Goal: Answer question/provide support

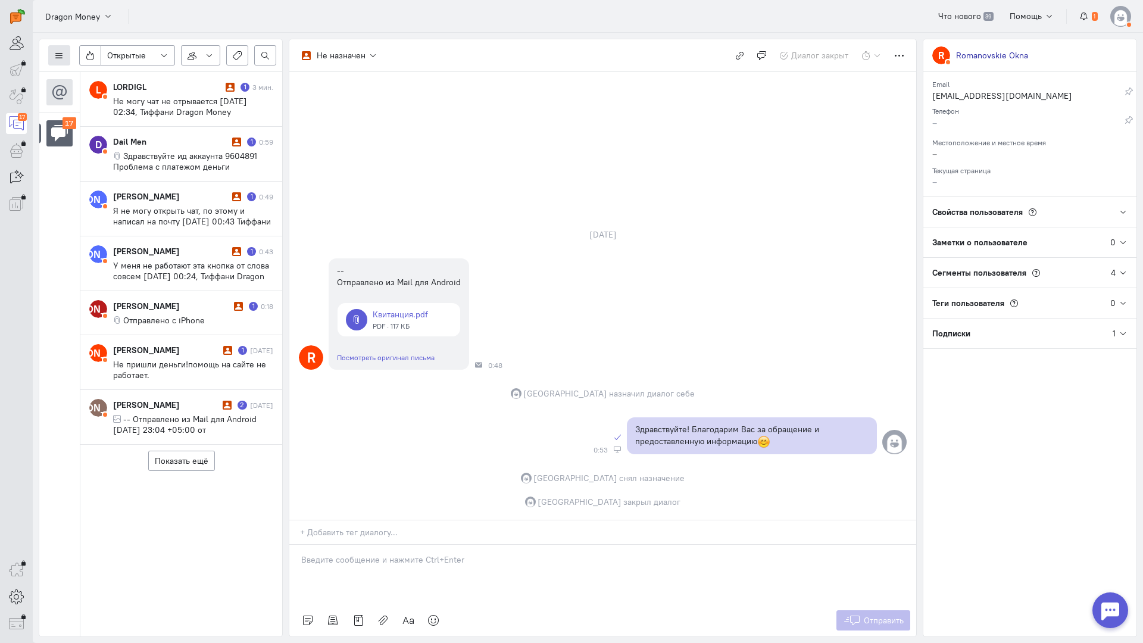
click at [60, 58] on icon at bounding box center [59, 55] width 9 height 9
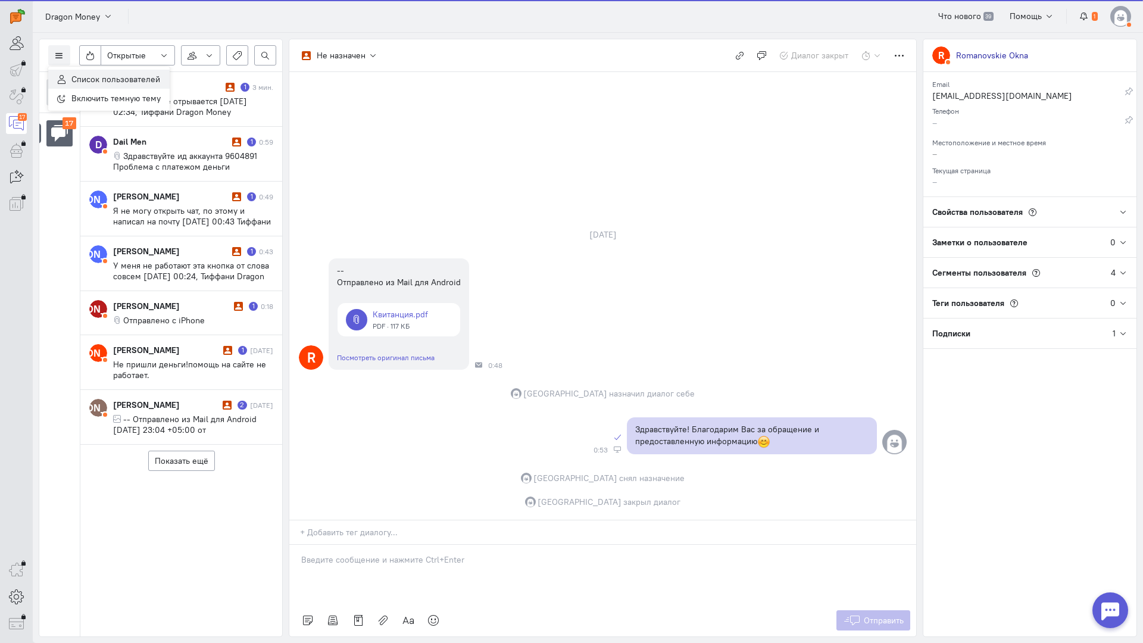
click at [96, 77] on span "Список пользователей" at bounding box center [115, 79] width 89 height 11
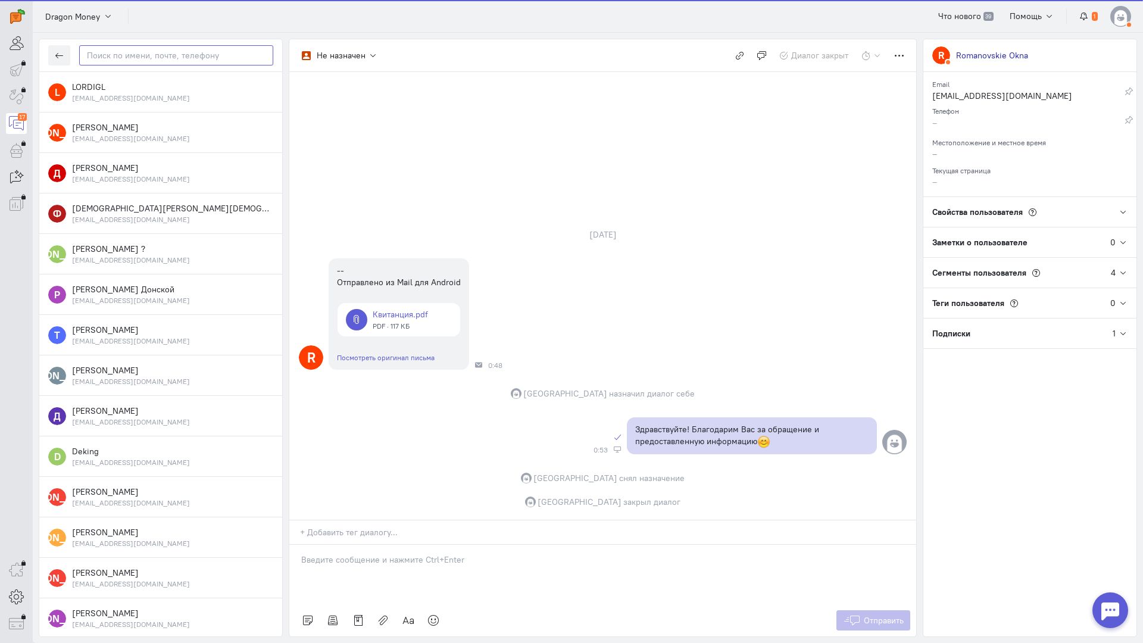
click at [126, 58] on input "text" at bounding box center [176, 55] width 194 height 20
paste input "godfinder888@ma"
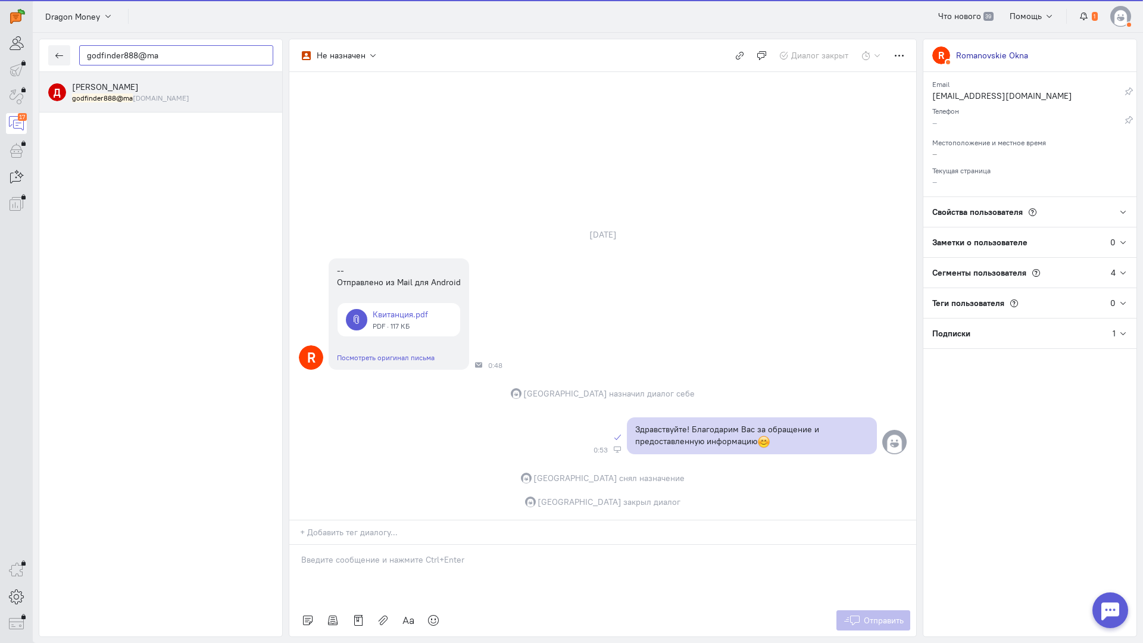
type input "godfinder888@ma"
click at [130, 89] on span "[PERSON_NAME]" at bounding box center [105, 87] width 67 height 11
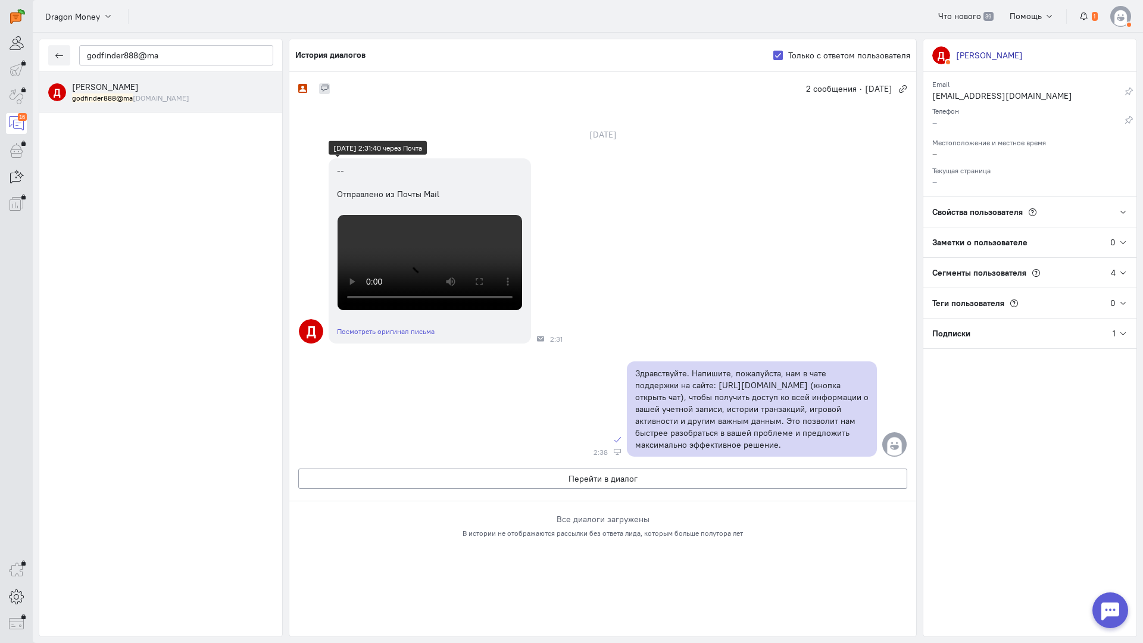
scroll to position [179, 0]
